Goal: Entertainment & Leisure: Browse casually

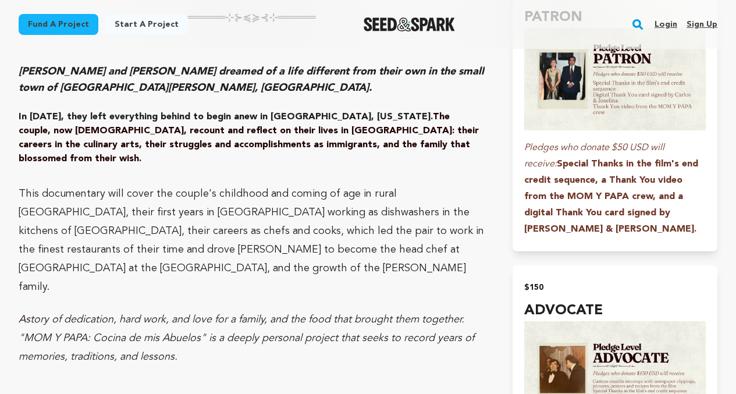
click at [374, 166] on p at bounding box center [252, 175] width 466 height 19
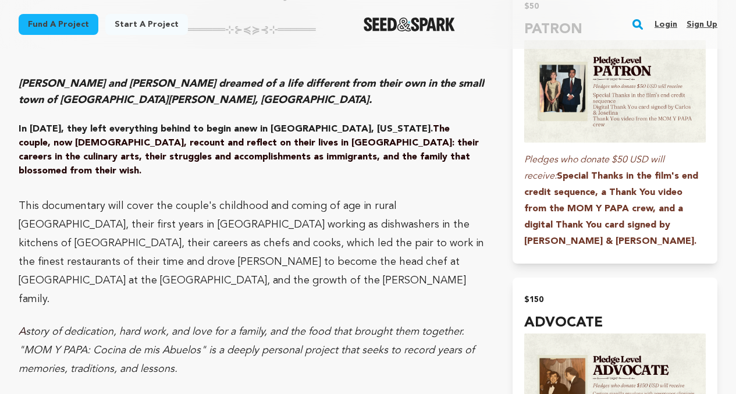
scroll to position [1115, 0]
